Goal: Task Accomplishment & Management: Use online tool/utility

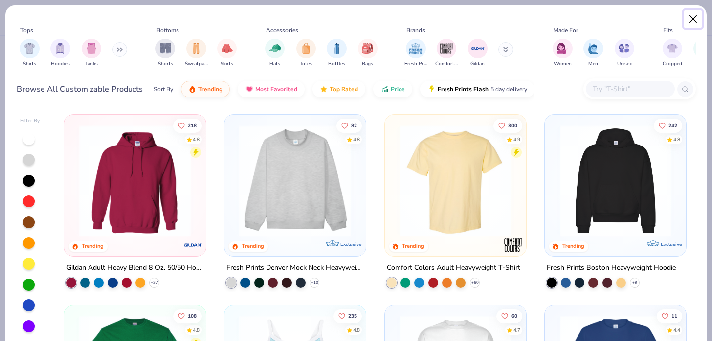
click at [695, 19] on button "Close" at bounding box center [693, 19] width 19 height 19
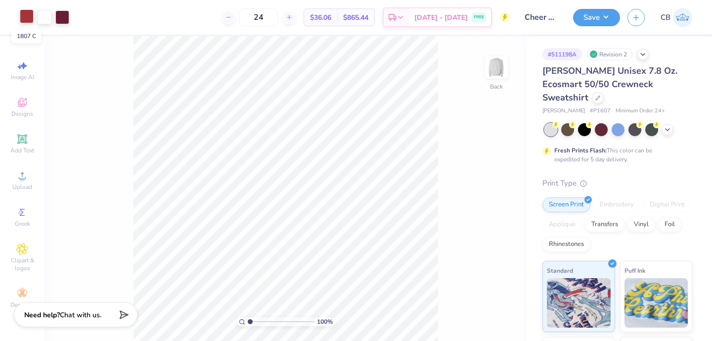
click at [26, 16] on div at bounding box center [27, 16] width 14 height 14
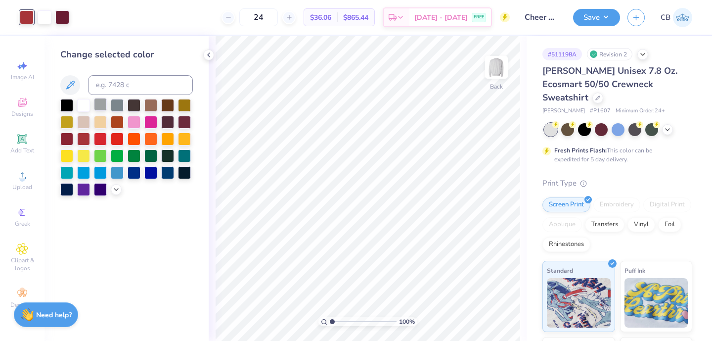
click at [98, 109] on div at bounding box center [100, 104] width 13 height 13
click at [118, 190] on icon at bounding box center [116, 188] width 8 height 8
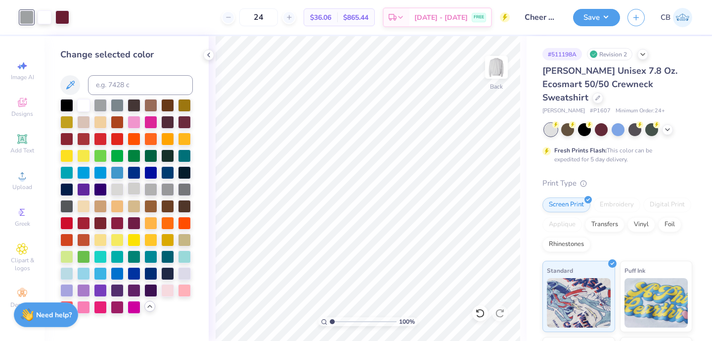
click at [136, 189] on div at bounding box center [134, 188] width 13 height 13
click at [152, 191] on div at bounding box center [150, 188] width 13 height 13
click at [166, 189] on div at bounding box center [167, 188] width 13 height 13
click at [184, 188] on div at bounding box center [184, 188] width 13 height 13
click at [169, 188] on div at bounding box center [167, 188] width 13 height 13
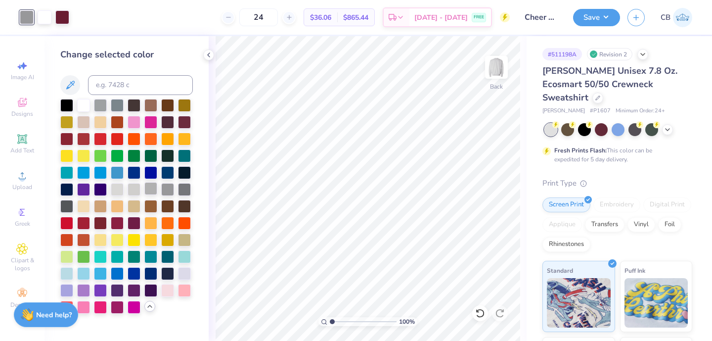
click at [152, 187] on div at bounding box center [150, 188] width 13 height 13
click at [168, 189] on div at bounding box center [167, 188] width 13 height 13
click at [46, 15] on div at bounding box center [45, 16] width 14 height 14
click at [84, 274] on div at bounding box center [83, 272] width 13 height 13
click at [486, 316] on div at bounding box center [480, 313] width 16 height 16
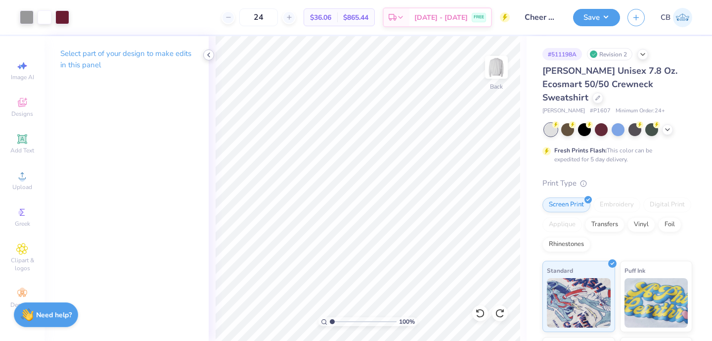
click at [206, 54] on icon at bounding box center [209, 55] width 8 height 8
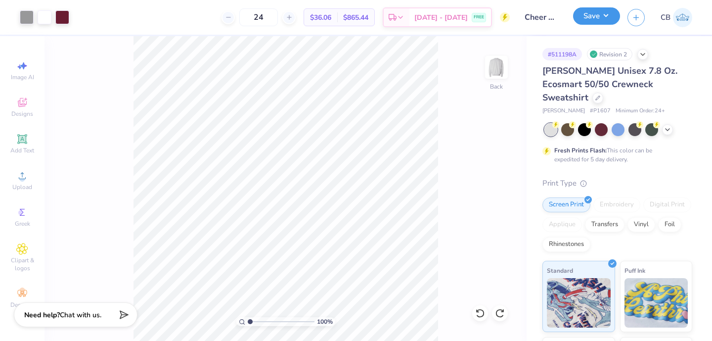
click at [600, 15] on button "Save" at bounding box center [596, 15] width 47 height 17
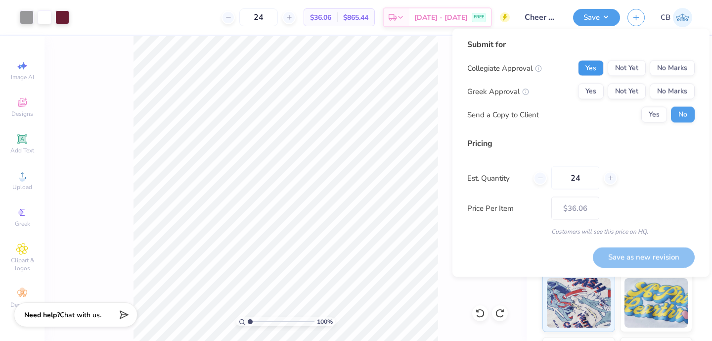
click at [593, 66] on button "Yes" at bounding box center [591, 68] width 26 height 16
click at [683, 91] on button "No Marks" at bounding box center [672, 92] width 45 height 16
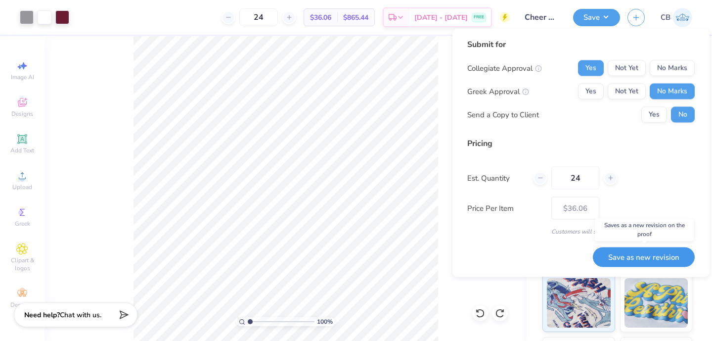
click at [614, 255] on button "Save as new revision" at bounding box center [644, 257] width 102 height 20
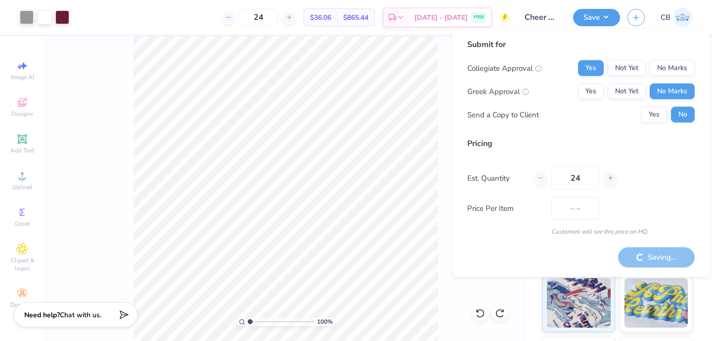
type input "$36.06"
